Goal: Find specific page/section: Find specific page/section

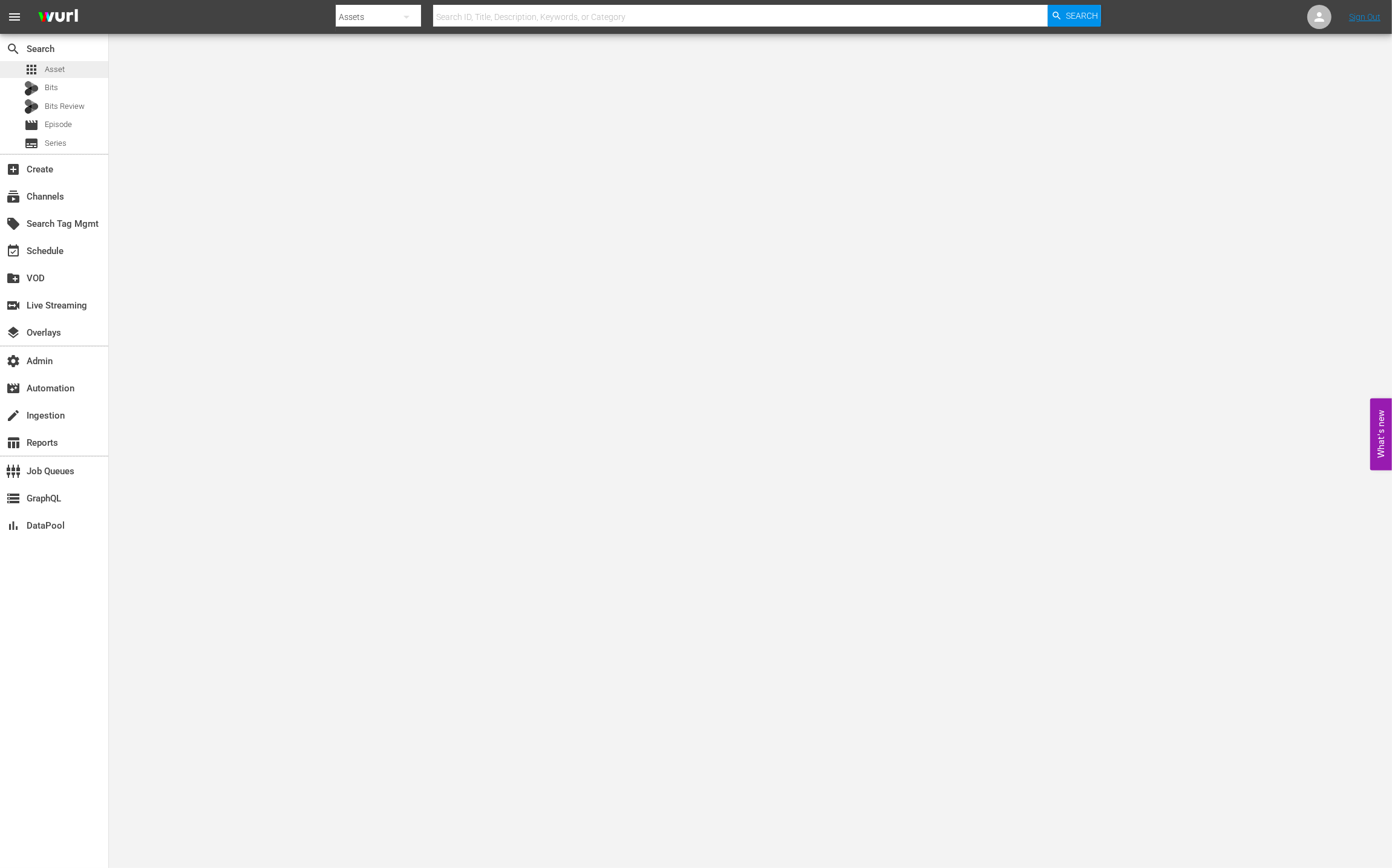
click at [59, 71] on span "Asset" at bounding box center [54, 70] width 20 height 12
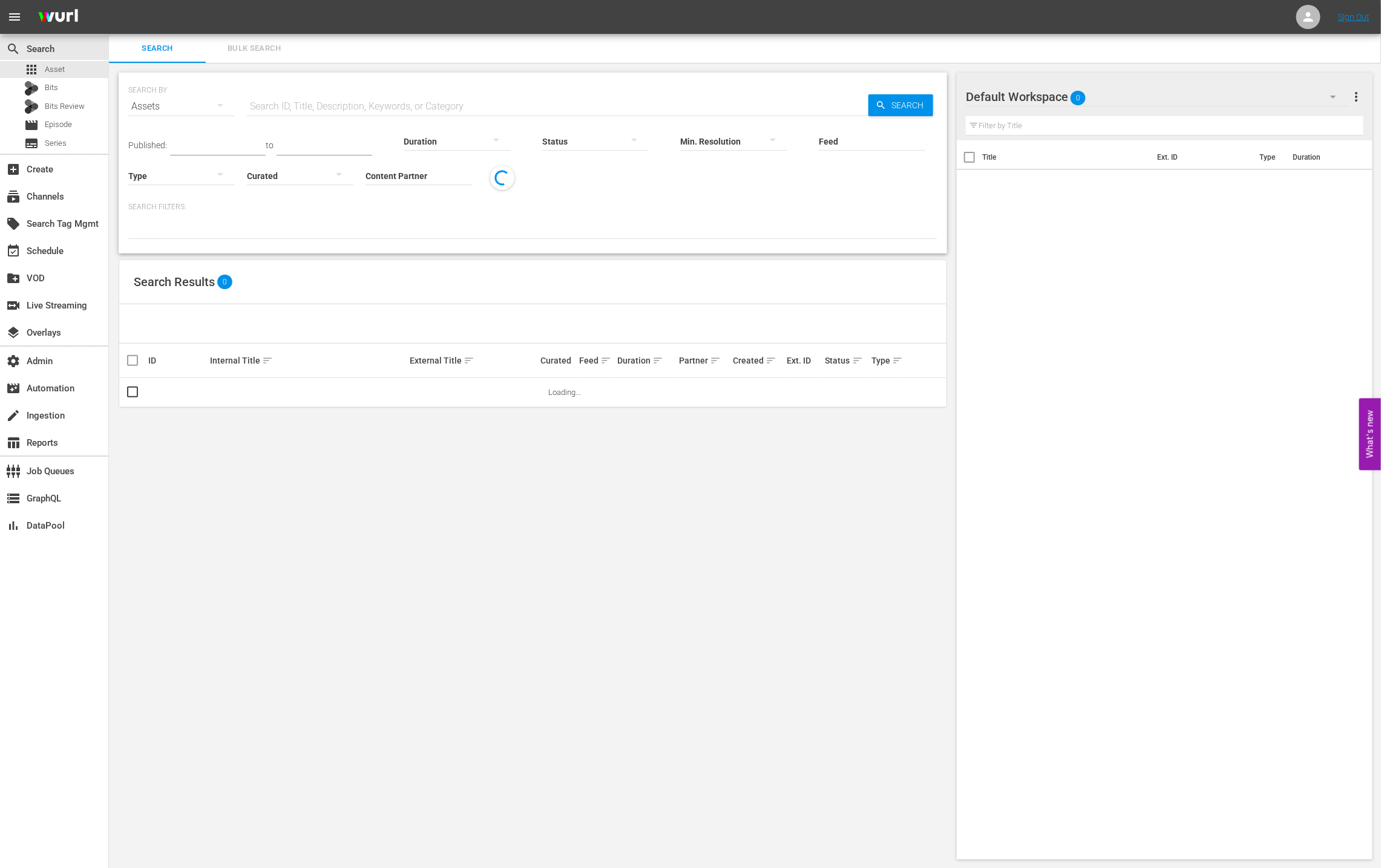
click at [338, 101] on input "text" at bounding box center [558, 107] width 621 height 29
paste input "AMCNVR0000015594"
type input "AMCNVR0000015594"
click at [878, 112] on div "Feed Feed Title" at bounding box center [871, 133] width 106 height 43
click at [895, 103] on span "Search" at bounding box center [910, 105] width 47 height 22
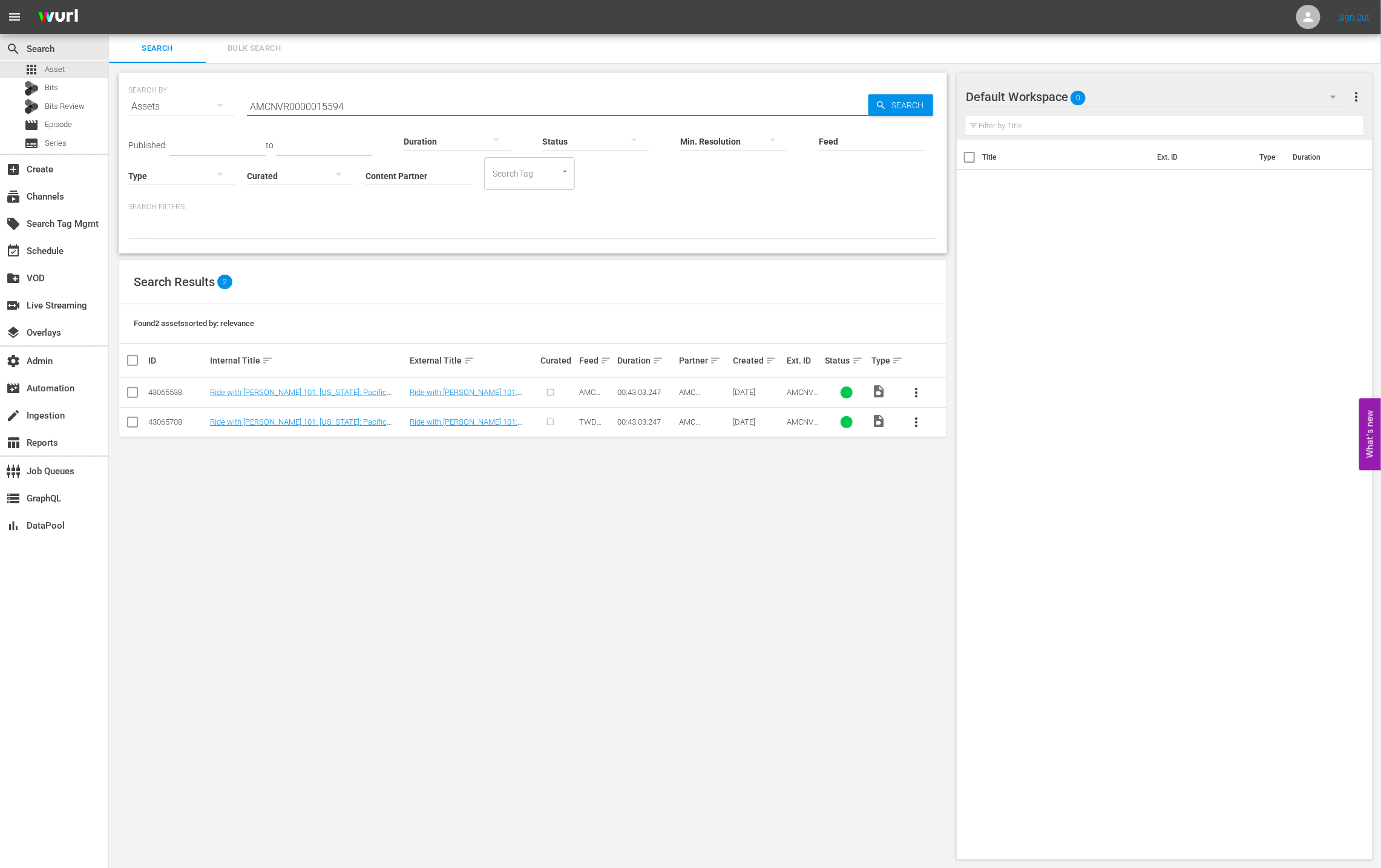
click at [369, 99] on input "AMCNVR0000015594" at bounding box center [558, 107] width 621 height 29
click at [488, 245] on div "SEARCH BY Search By Assets Search ID, Title, Description, Keywords, or Category…" at bounding box center [533, 163] width 829 height 181
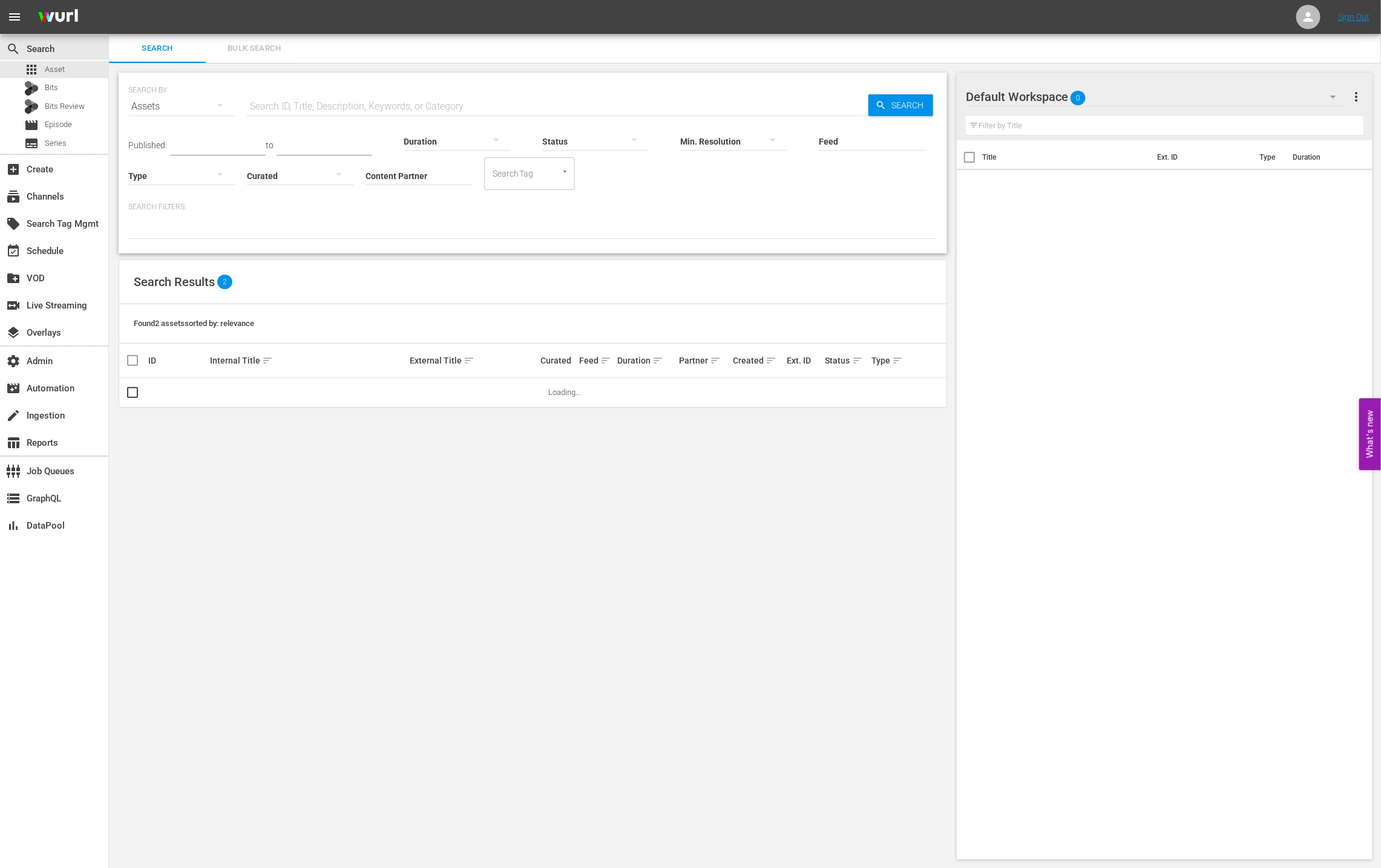
click at [650, 315] on div "Found 2 assets sorted by: relevance" at bounding box center [533, 324] width 827 height 40
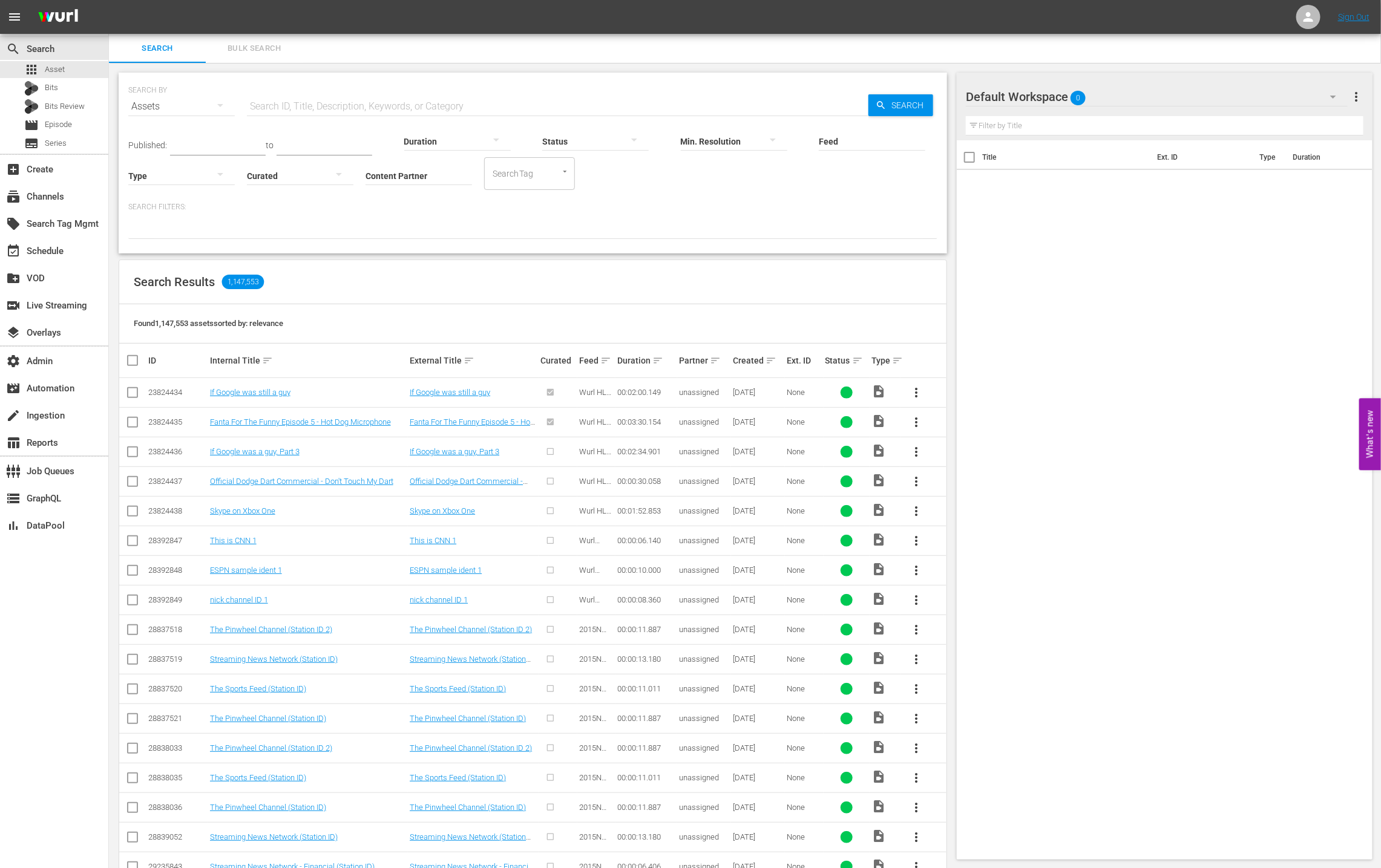
click at [415, 185] on hr at bounding box center [418, 185] width 106 height 1
click at [417, 174] on input "Content Partner" at bounding box center [418, 176] width 106 height 43
click at [450, 207] on div "AMC Networks (138)" at bounding box center [464, 209] width 177 height 29
type input "AMC Networks (138)"
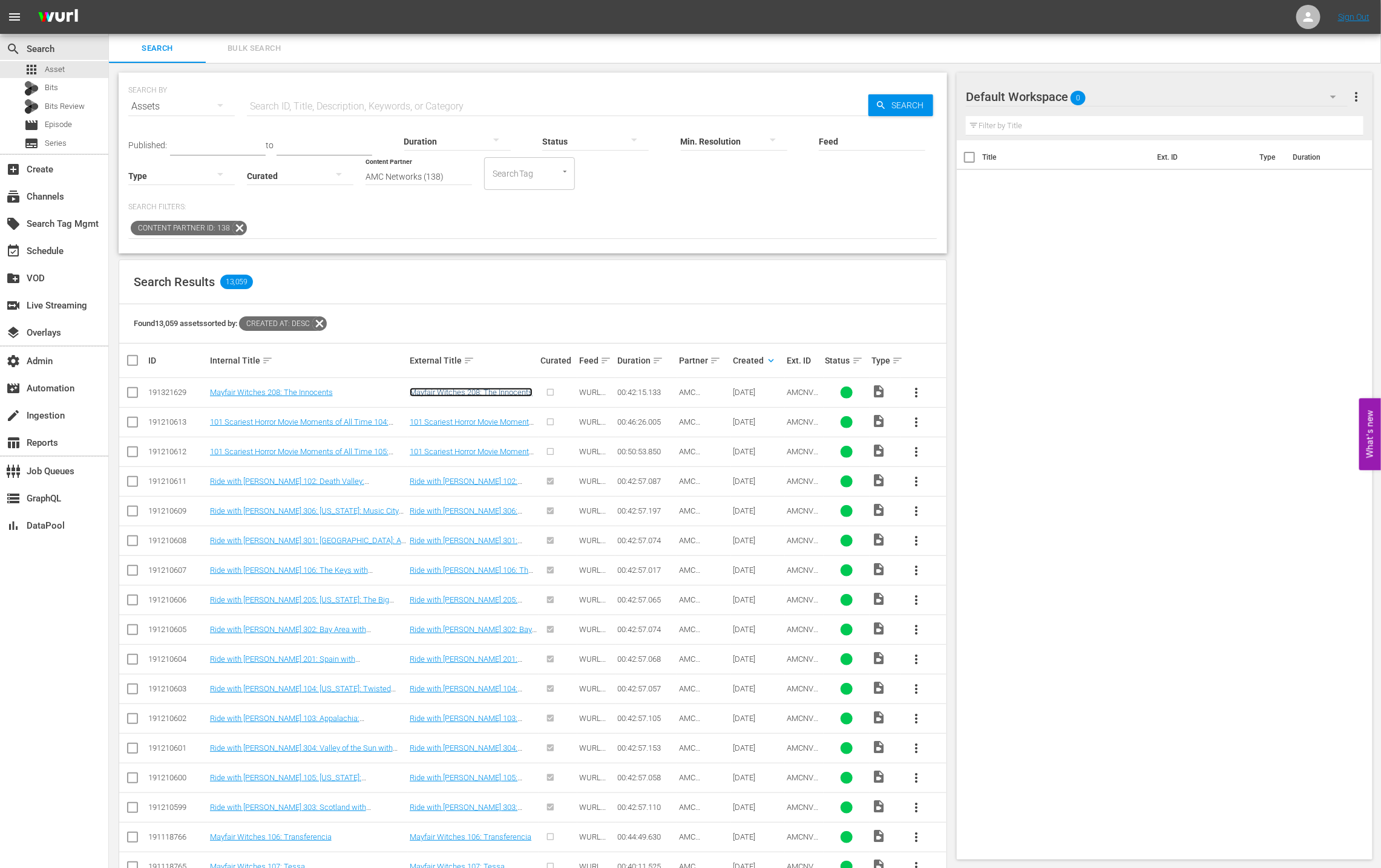
click at [513, 395] on link "Mayfair Witches 208: The Innocents" at bounding box center [471, 392] width 123 height 9
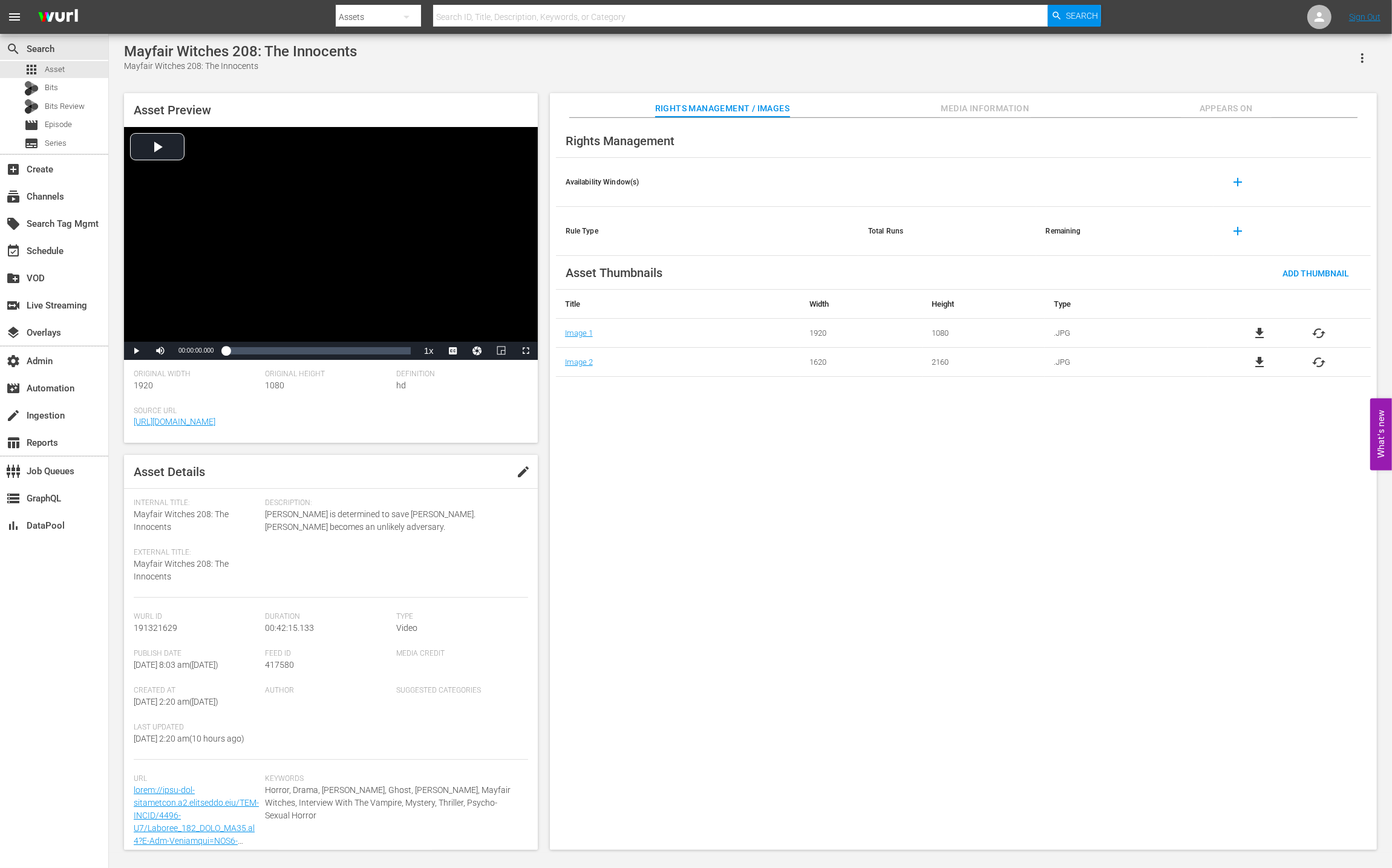
click at [276, 670] on div "Feed ID 417580" at bounding box center [330, 667] width 131 height 37
click at [274, 666] on span "417580" at bounding box center [280, 664] width 29 height 10
copy span "417580"
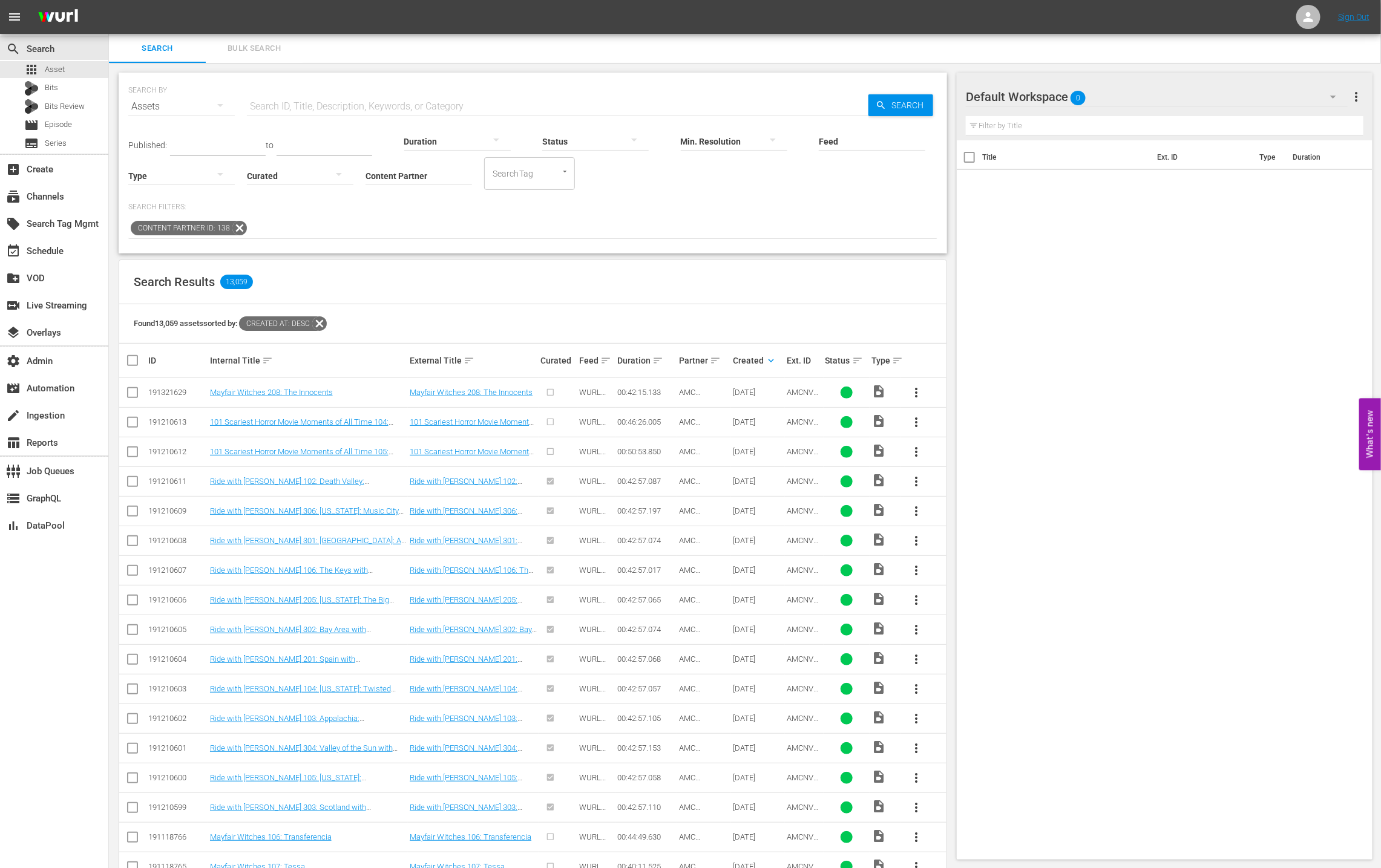
click at [240, 228] on icon at bounding box center [239, 228] width 15 height 15
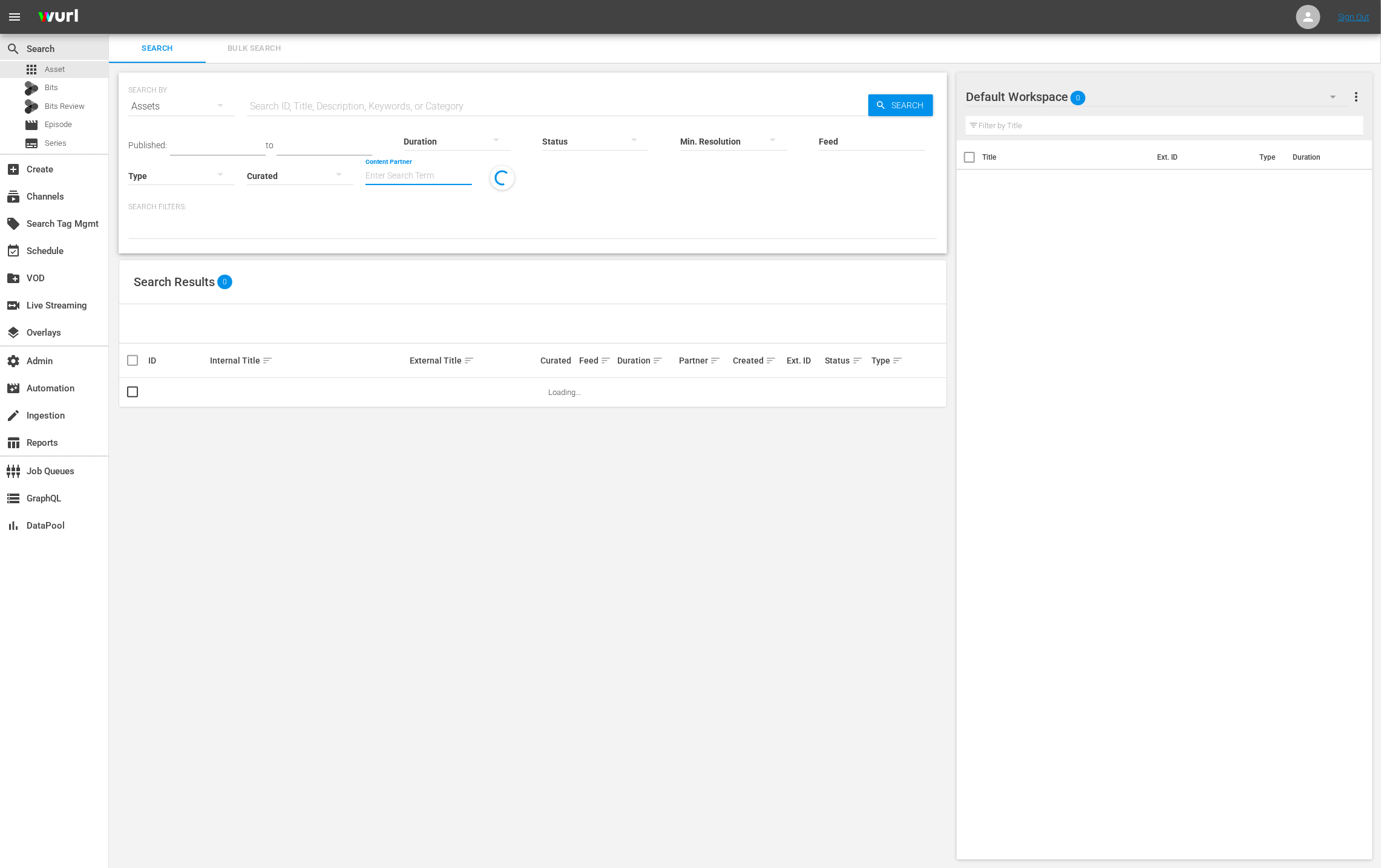
click at [447, 176] on input "Content Partner" at bounding box center [418, 176] width 106 height 43
type input "o"
type input "m"
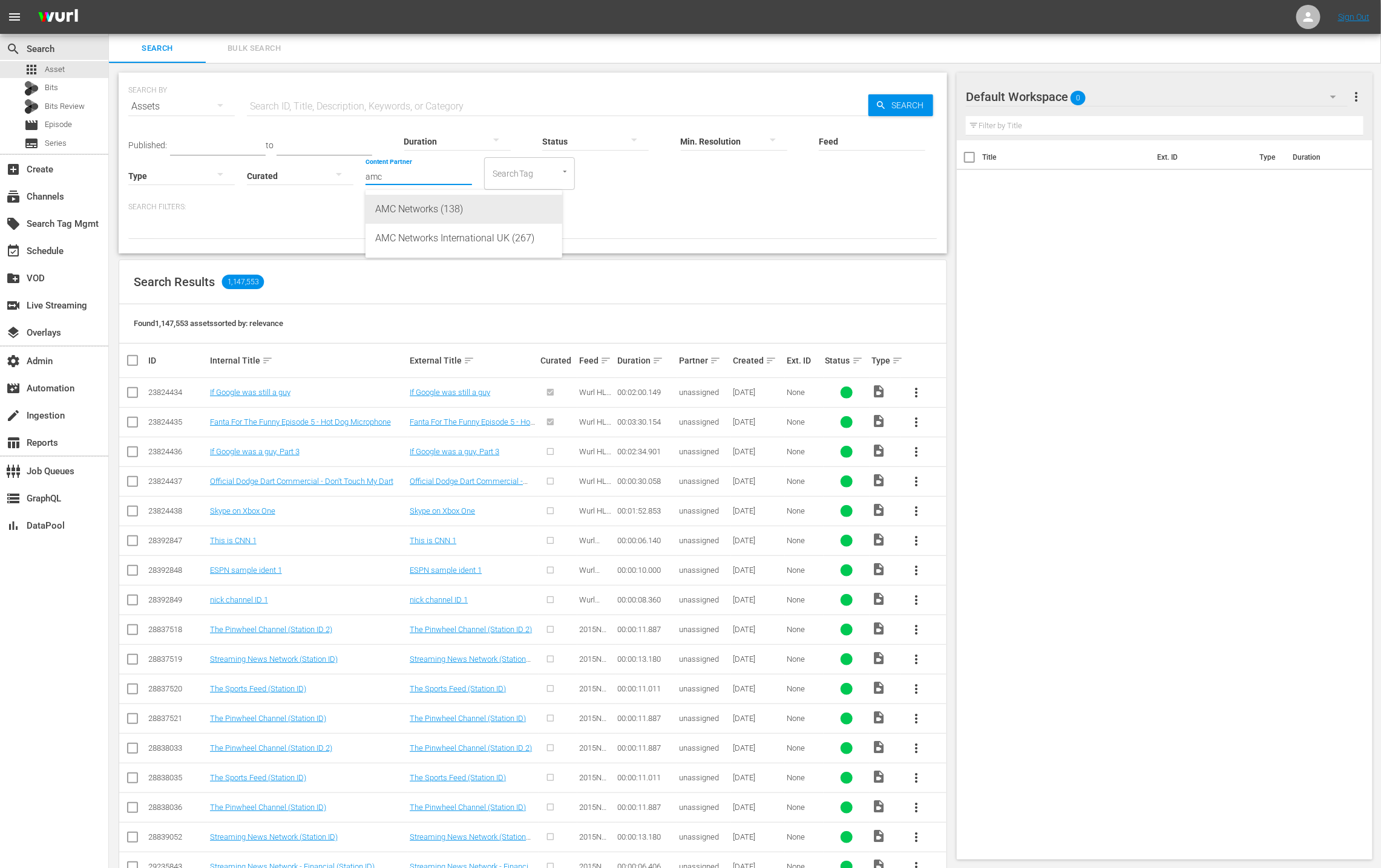
click at [418, 209] on div "AMC Networks (138)" at bounding box center [464, 209] width 177 height 29
type input "AMC Networks (138)"
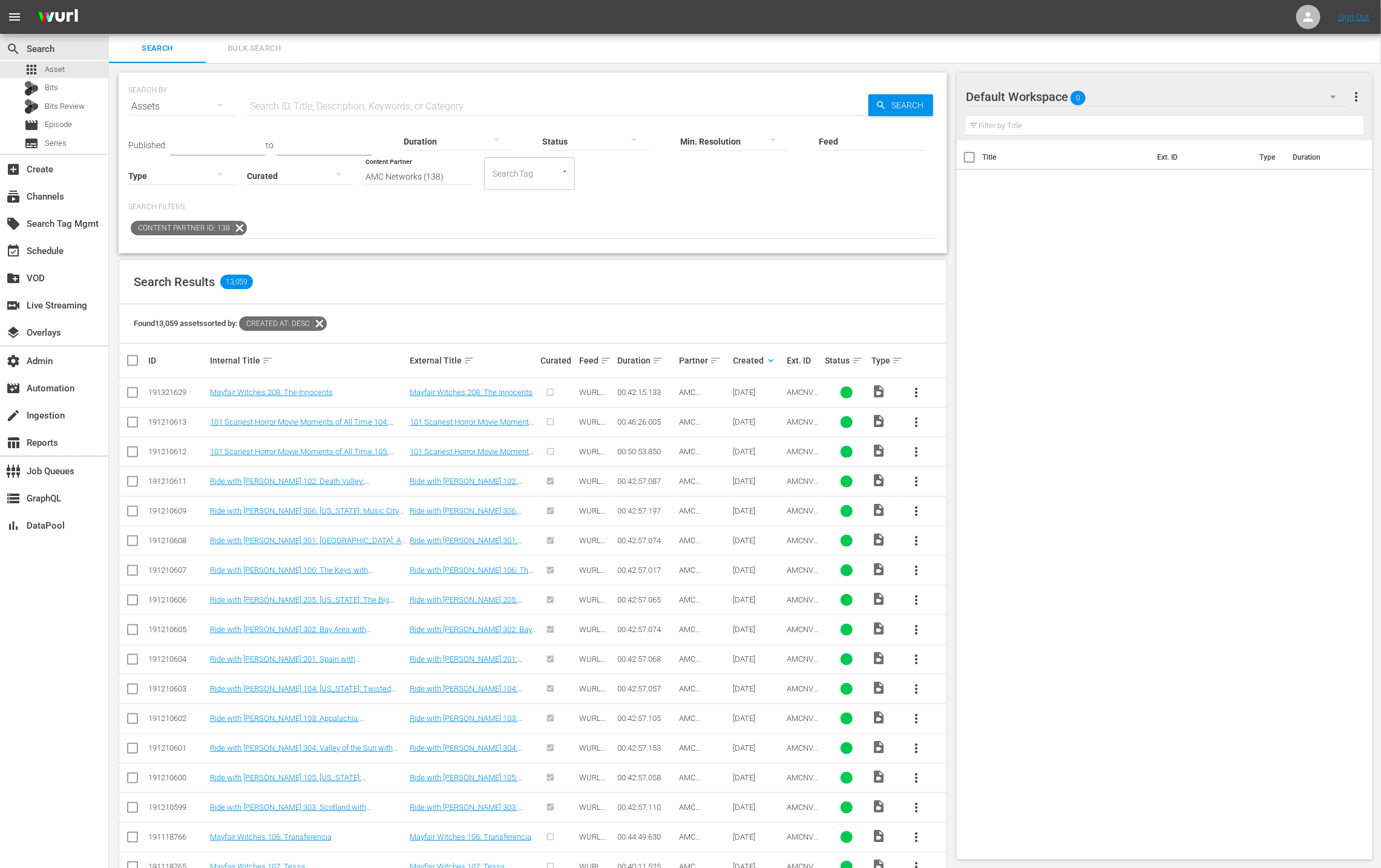
click at [429, 108] on input "text" at bounding box center [558, 107] width 621 height 29
paste input "AMCNVR0000015612"
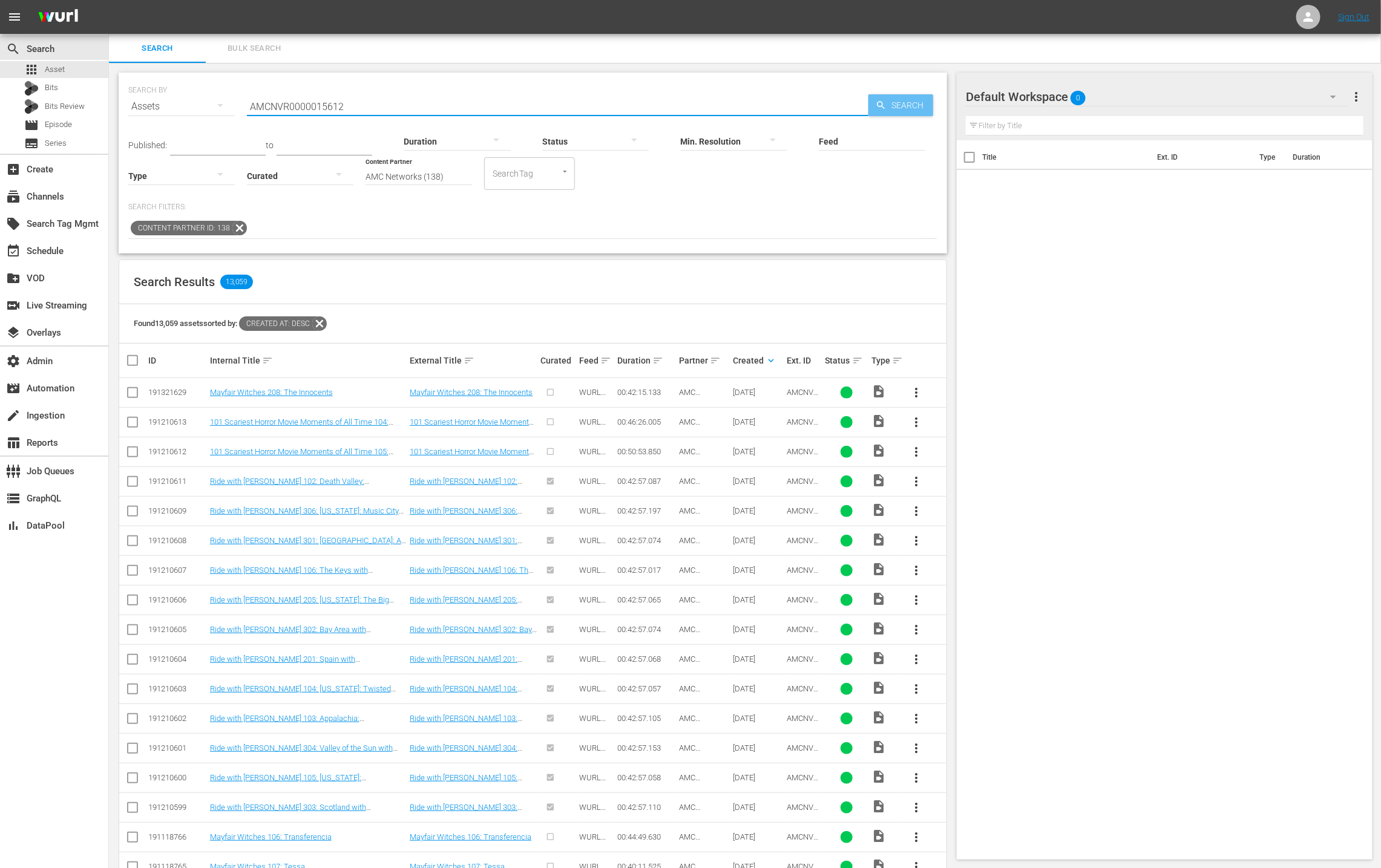
type input "AMCNVR0000015612"
click at [886, 106] on span "Search" at bounding box center [910, 105] width 47 height 22
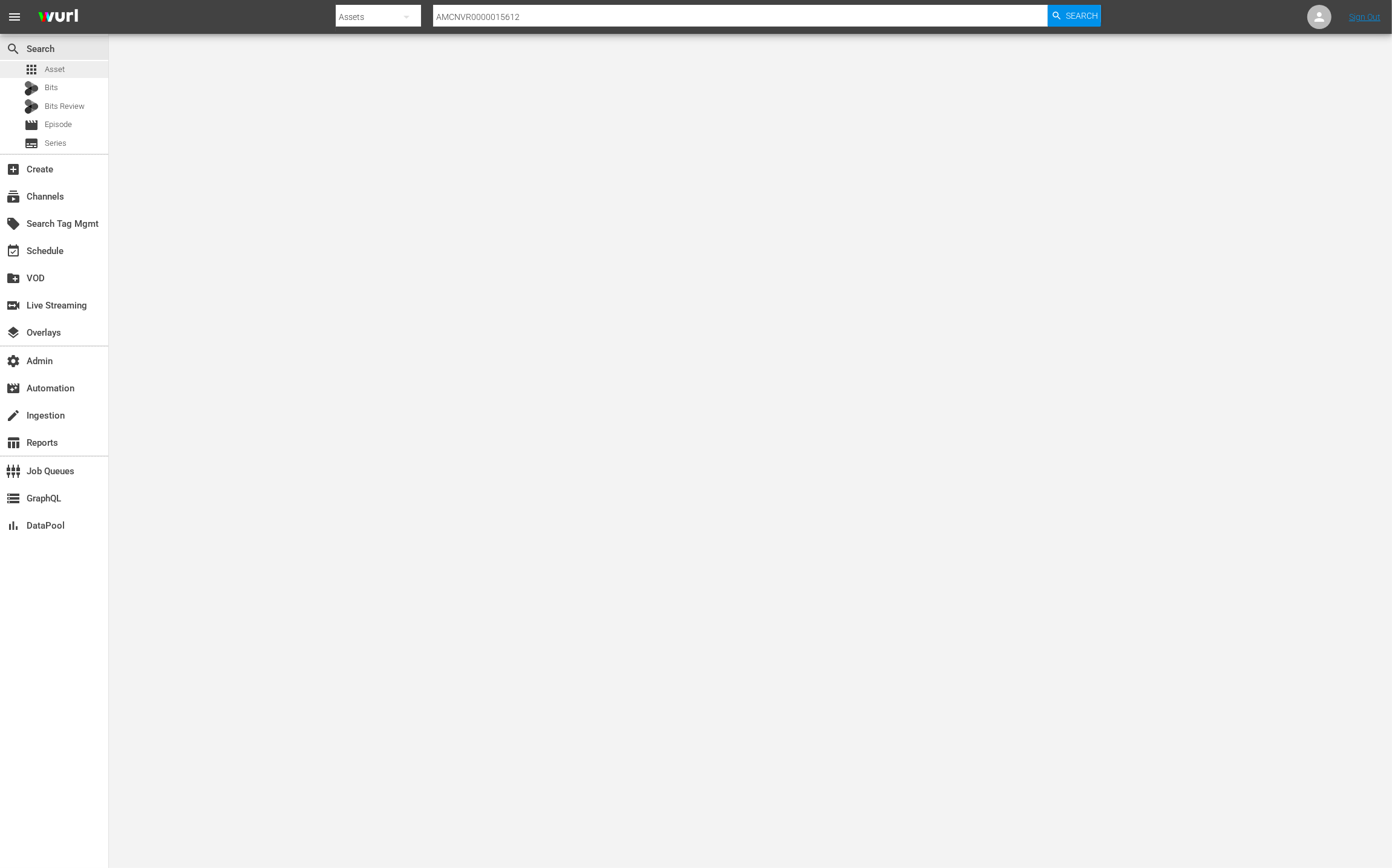
click at [75, 71] on div "apps Asset" at bounding box center [54, 69] width 108 height 17
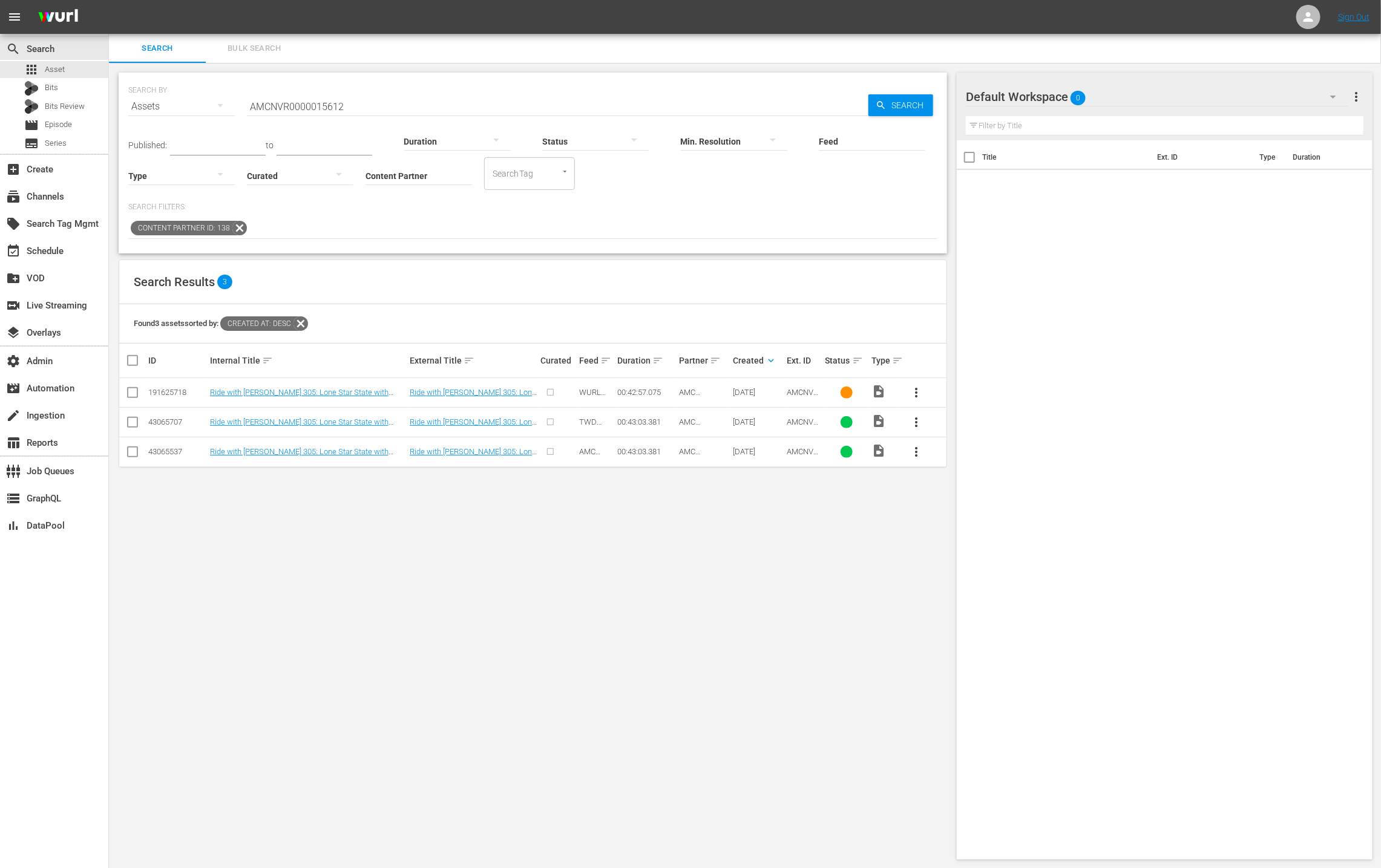
click at [681, 160] on div at bounding box center [733, 141] width 106 height 43
click at [612, 185] on div "4k (3840 x 2160) FHD (1920 x 1080) HD (1280 x 720) SD (640 × 480)" at bounding box center [690, 434] width 1381 height 868
click at [615, 223] on div "4k (3840 x 2160) FHD (1920 x 1080) HD (1280 x 720) SD (640 × 480)" at bounding box center [690, 434] width 1381 height 868
click at [435, 177] on input "Content Partner" at bounding box center [418, 176] width 106 height 43
click at [242, 229] on icon at bounding box center [239, 228] width 15 height 15
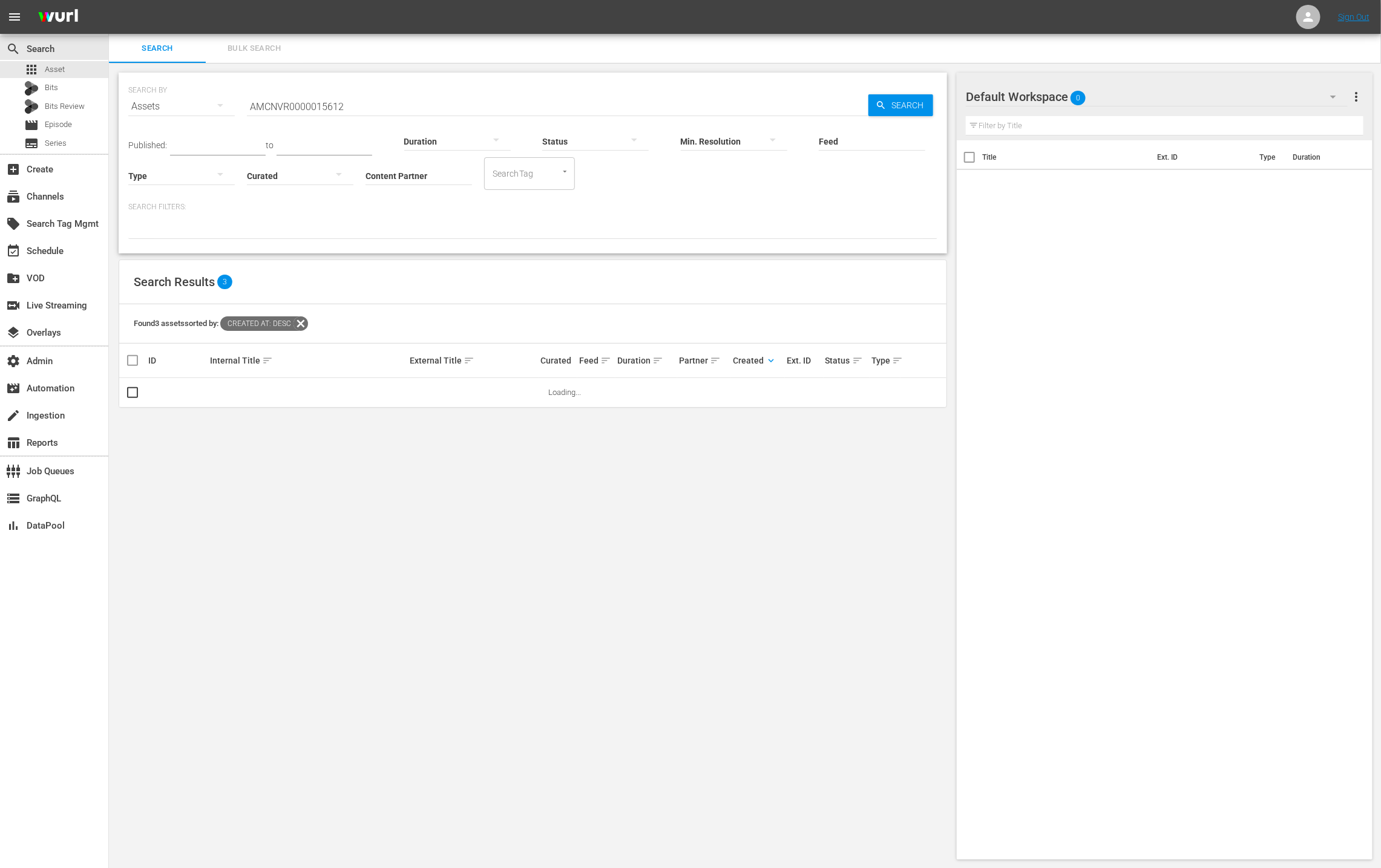
click at [363, 105] on input "AMCNVR0000015612" at bounding box center [558, 107] width 621 height 29
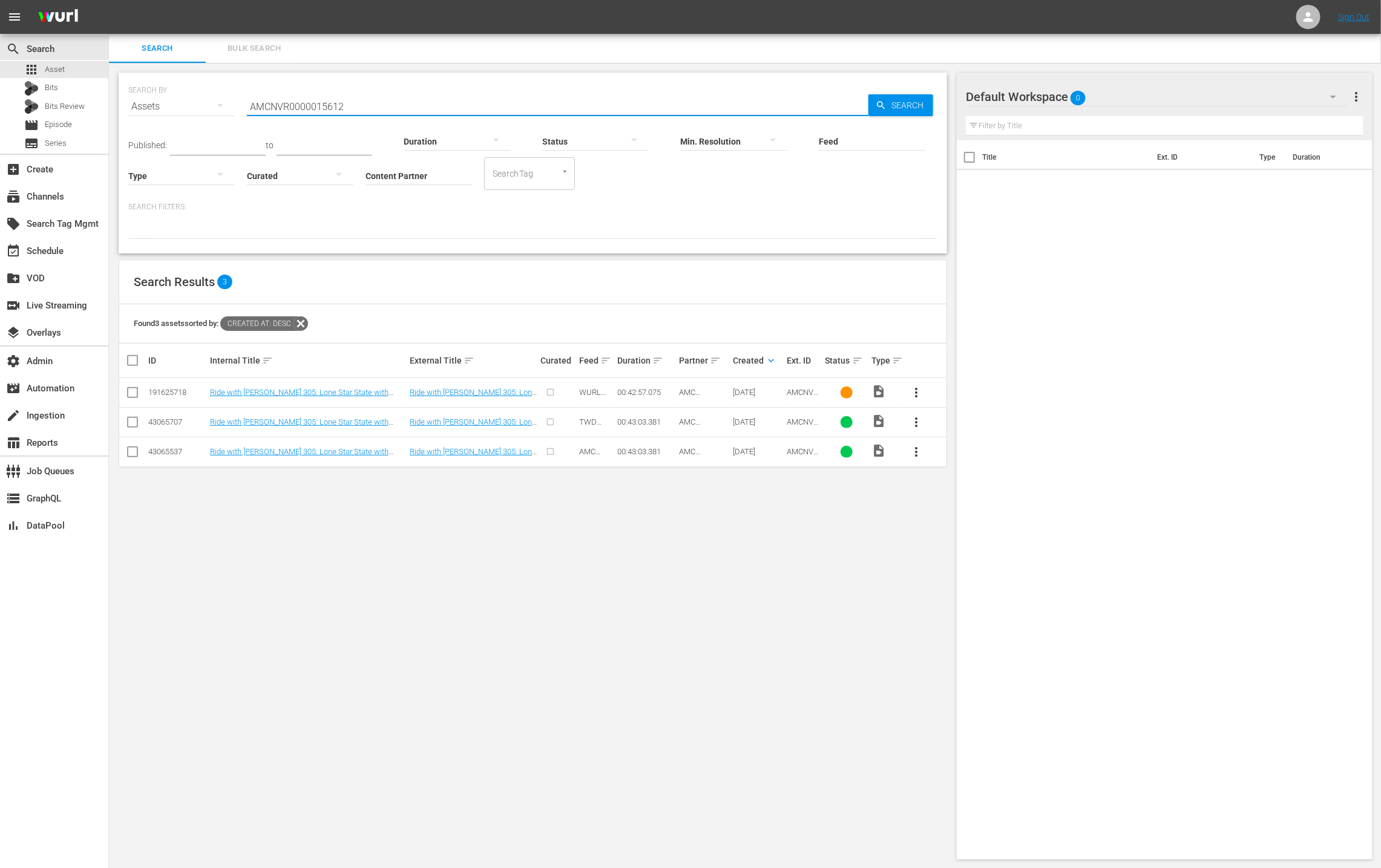
click at [363, 105] on input "AMCNVR0000015612" at bounding box center [558, 107] width 621 height 29
drag, startPoint x: 481, startPoint y: 250, endPoint x: 475, endPoint y: 245, distance: 7.8
click at [481, 250] on div "SEARCH BY Search By Assets Search ID, Title, Description, Keywords, or Category…" at bounding box center [533, 163] width 829 height 181
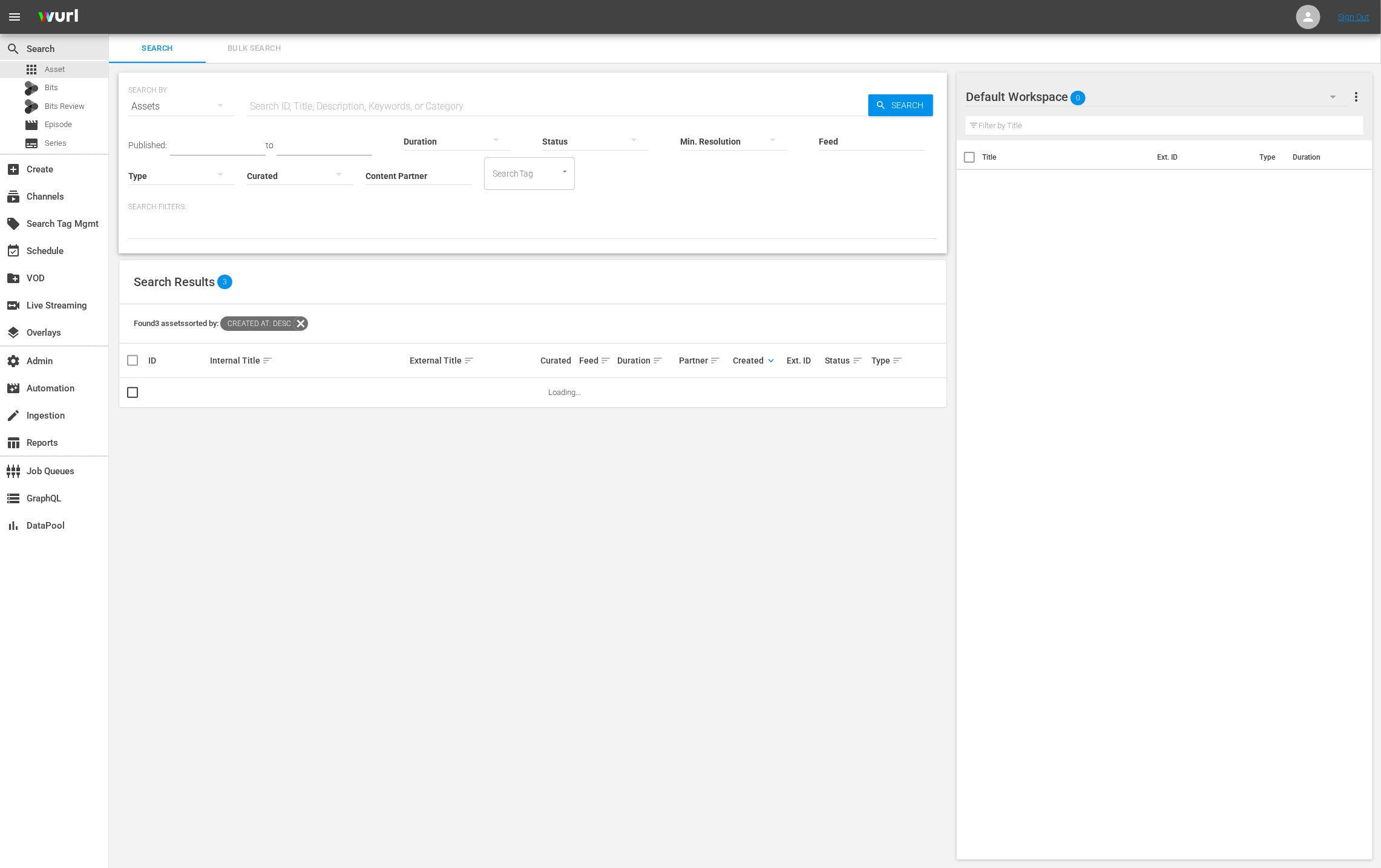
click at [412, 178] on input "Content Partner" at bounding box center [418, 176] width 106 height 43
click at [424, 207] on div "AMC Networks (138)" at bounding box center [464, 209] width 177 height 29
type input "AMC Networks (138)"
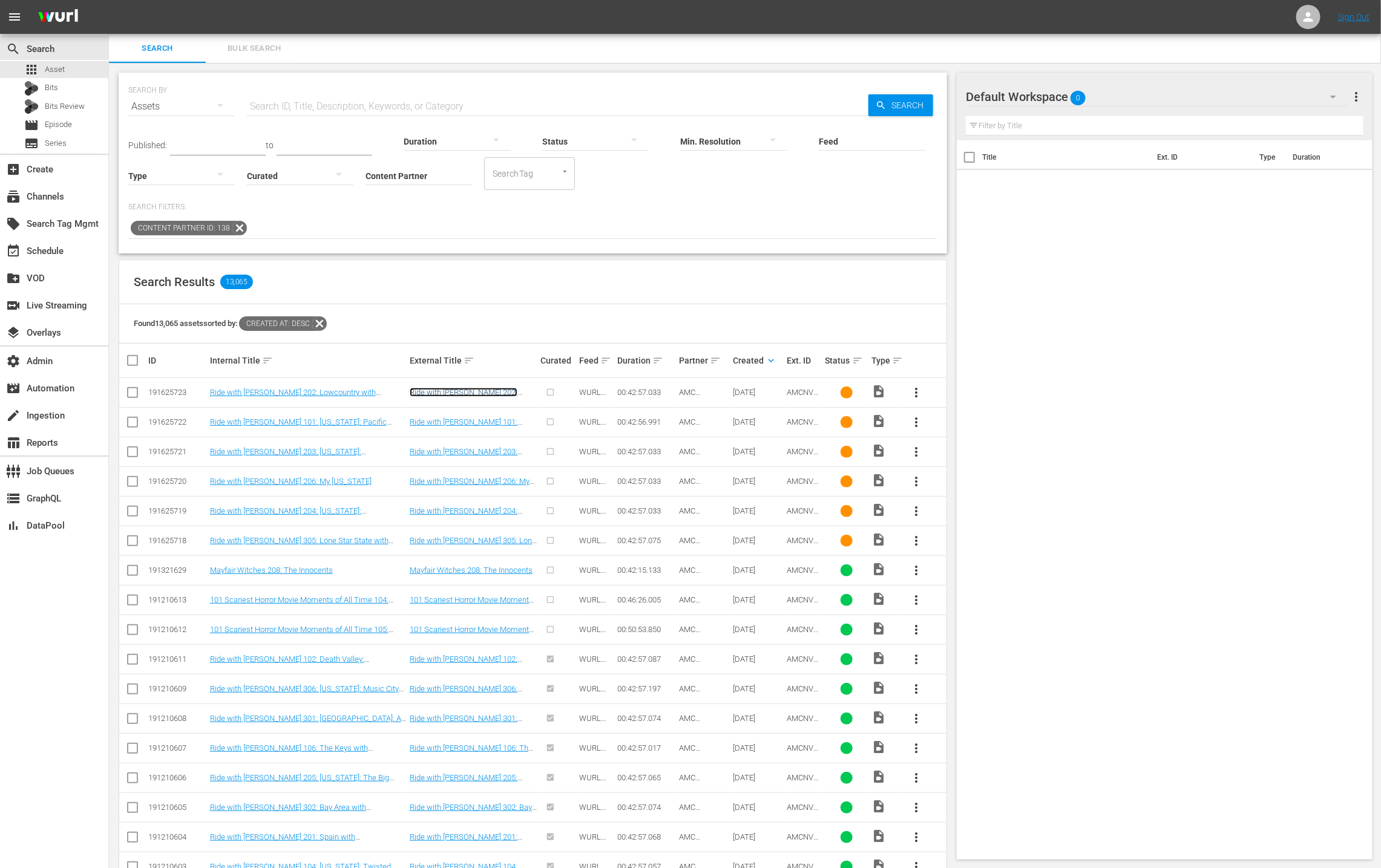
click at [465, 393] on link "Ride with [PERSON_NAME] 202: Lowcountry with [PERSON_NAME]" at bounding box center [467, 396] width 116 height 18
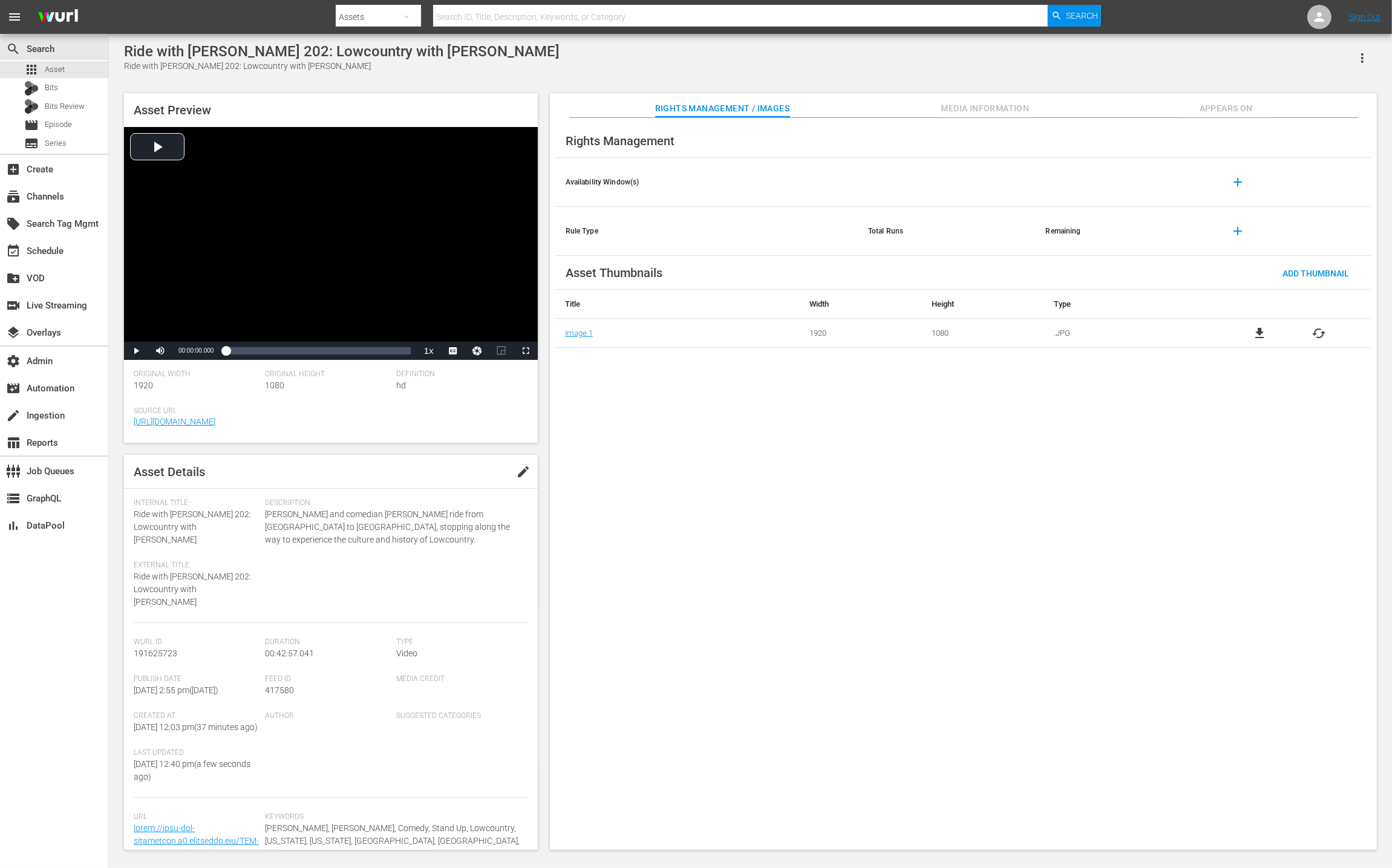
click at [993, 104] on span "Media Information" at bounding box center [985, 108] width 91 height 15
